Goal: Information Seeking & Learning: Learn about a topic

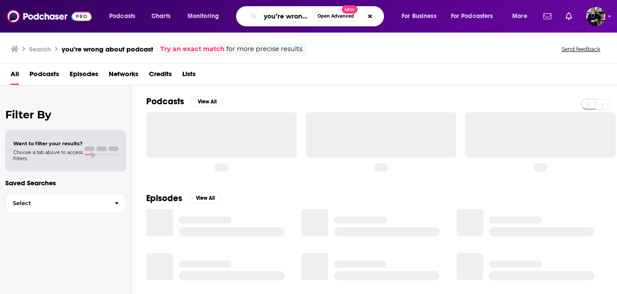
click at [297, 18] on input "you’re wrong about podcast" at bounding box center [286, 16] width 53 height 14
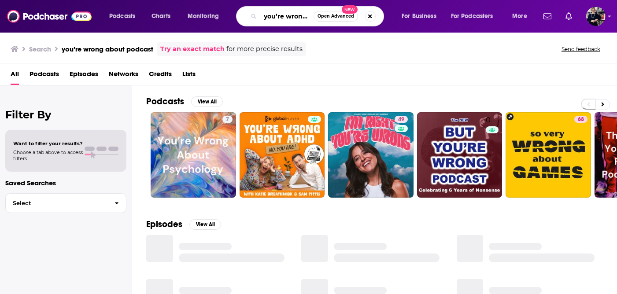
click at [297, 18] on input "you’re wrong about podcast" at bounding box center [286, 16] width 53 height 14
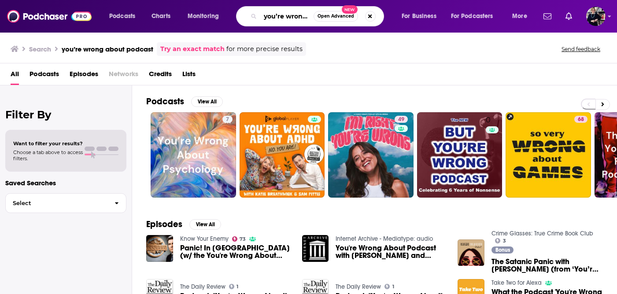
paste input "The Magnificent Others with [PERSON_NAME]"
type input "The Magnificent Others with [PERSON_NAME]"
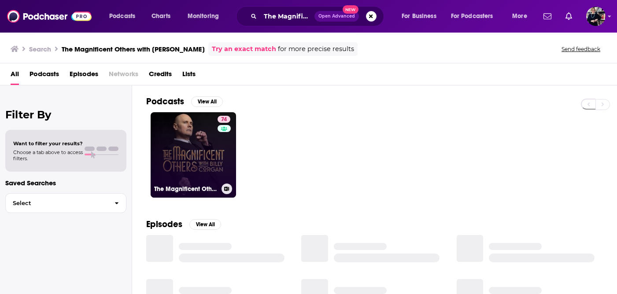
click at [217, 150] on div "74" at bounding box center [224, 150] width 15 height 68
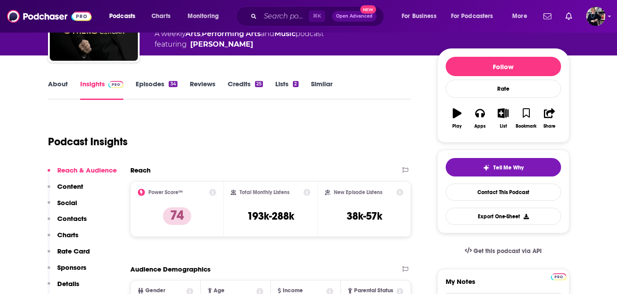
scroll to position [73, 0]
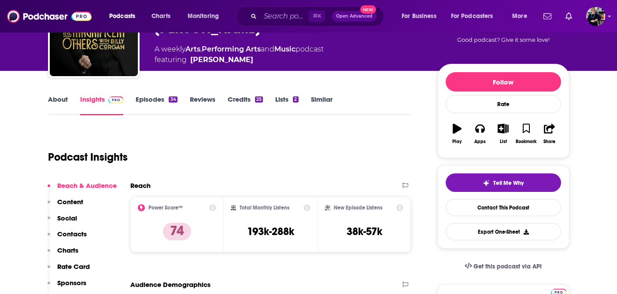
click at [161, 104] on link "Episodes 34" at bounding box center [156, 105] width 41 height 20
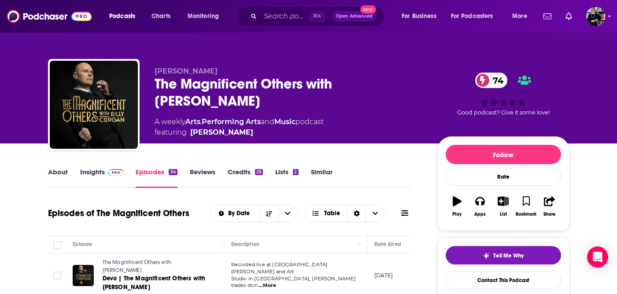
click at [103, 175] on link "Insights" at bounding box center [102, 178] width 44 height 20
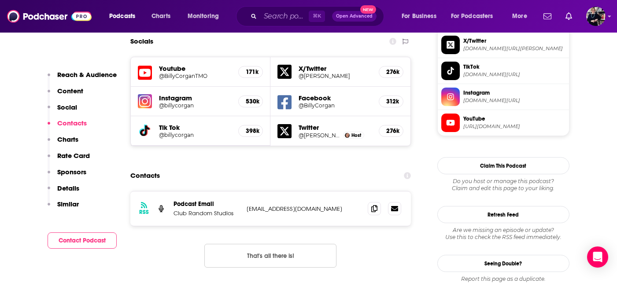
scroll to position [768, 0]
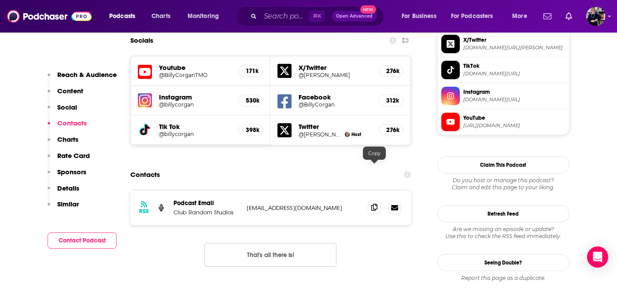
click at [374, 201] on span at bounding box center [374, 207] width 13 height 13
